Goal: Find specific page/section: Find specific page/section

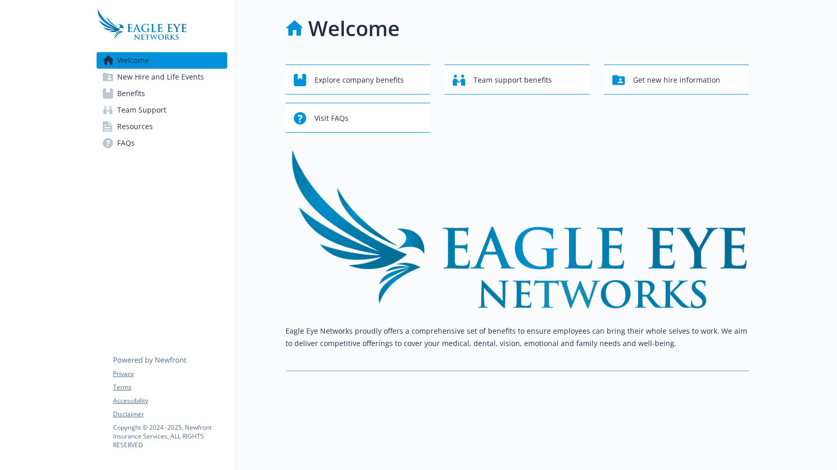
click at [142, 91] on span "Benefits" at bounding box center [131, 93] width 28 height 17
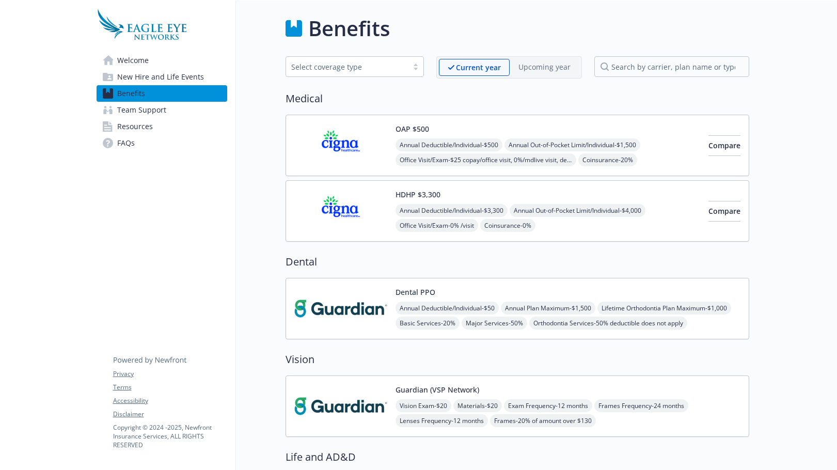
click at [106, 63] on icon at bounding box center [108, 60] width 11 height 10
